Goal: Task Accomplishment & Management: Use online tool/utility

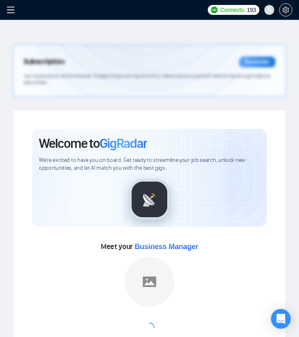
click at [11, 12] on icon "menu" at bounding box center [11, 10] width 8 height 8
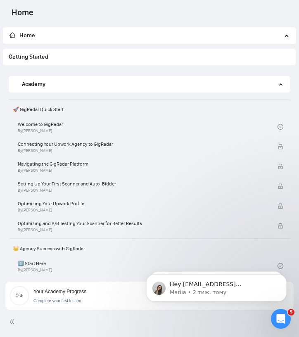
click at [19, 41] on span "Home" at bounding box center [146, 35] width 273 height 17
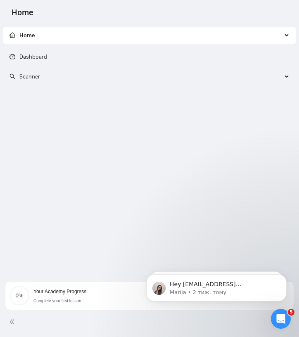
click at [92, 77] on span "Scanner" at bounding box center [146, 77] width 273 height 17
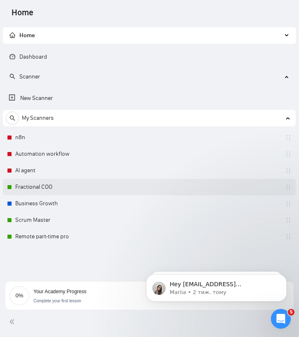
click at [79, 187] on link "Fractional COO" at bounding box center [54, 187] width 79 height 17
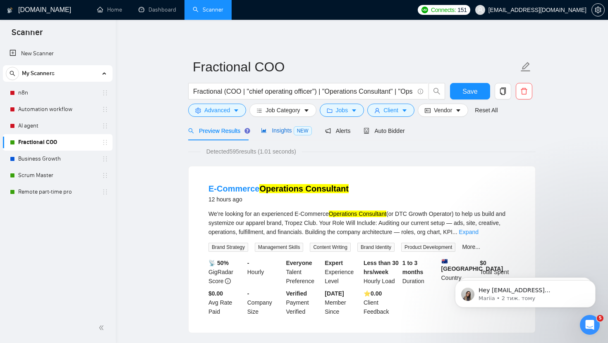
click at [268, 131] on span "Insights NEW" at bounding box center [286, 130] width 50 height 7
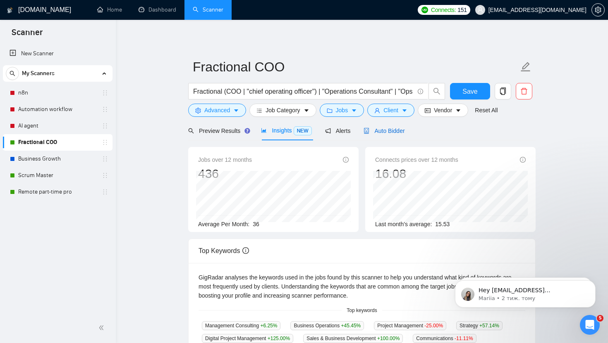
click at [299, 132] on span "Auto Bidder" at bounding box center [383, 131] width 41 height 7
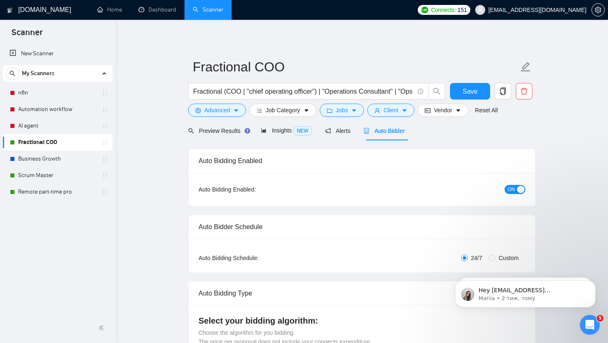
checkbox input "true"
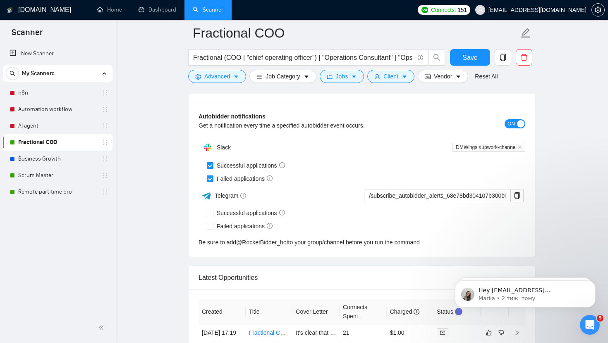
scroll to position [1946, 0]
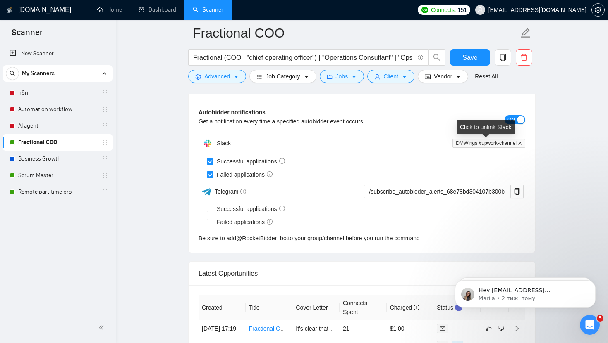
click at [299, 144] on icon "close" at bounding box center [519, 143] width 3 height 3
click at [299, 117] on div "ON" at bounding box center [485, 120] width 82 height 10
click at [299, 146] on button "Add to Slack" at bounding box center [497, 143] width 55 height 13
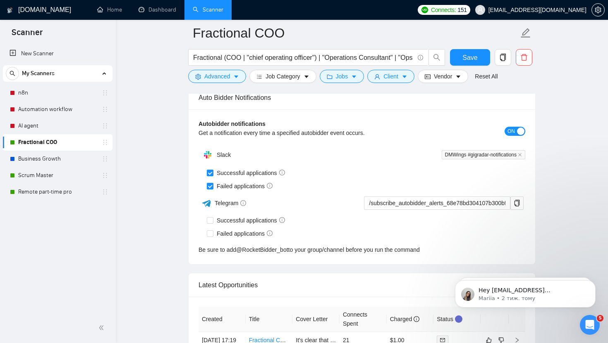
scroll to position [1933, 0]
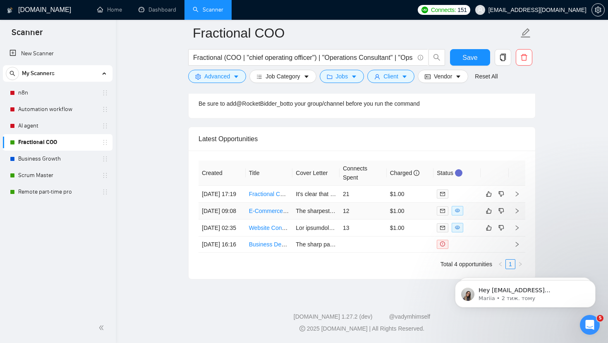
scroll to position [2097, 0]
